Goal: Task Accomplishment & Management: Complete application form

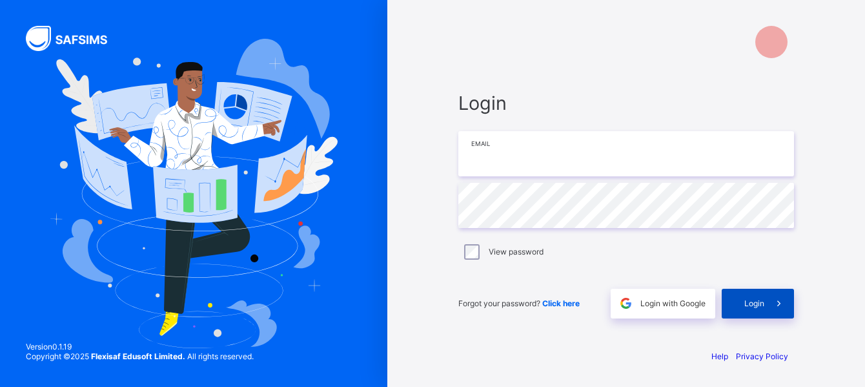
type input "**********"
click at [749, 303] on span "Login" at bounding box center [755, 303] width 20 height 10
click at [757, 299] on span "Login" at bounding box center [755, 303] width 20 height 10
